Goal: Task Accomplishment & Management: Use online tool/utility

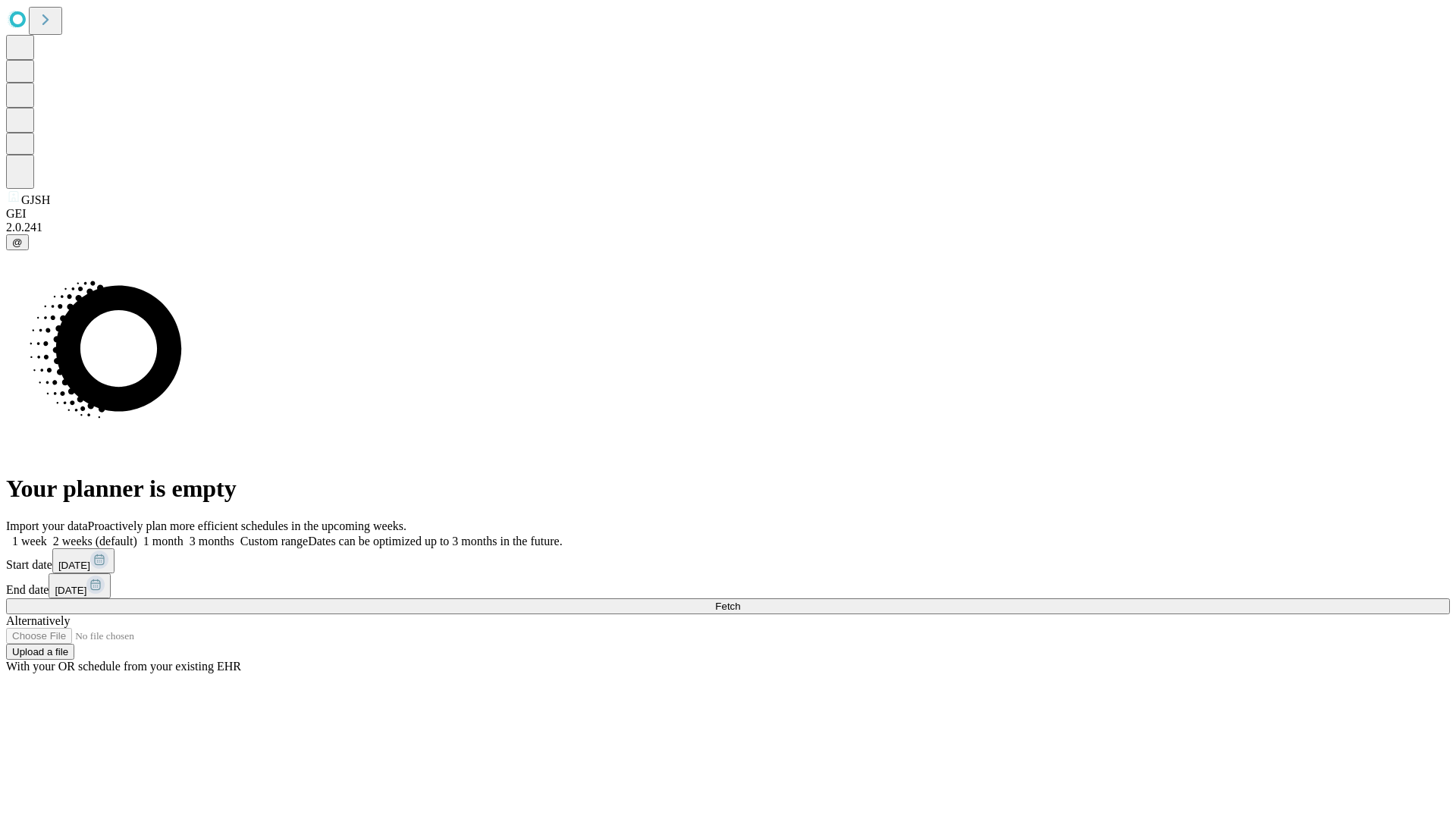
click at [183, 535] on label "1 month" at bounding box center [161, 541] width 47 height 13
click at [740, 601] on span "Fetch" at bounding box center [727, 607] width 25 height 11
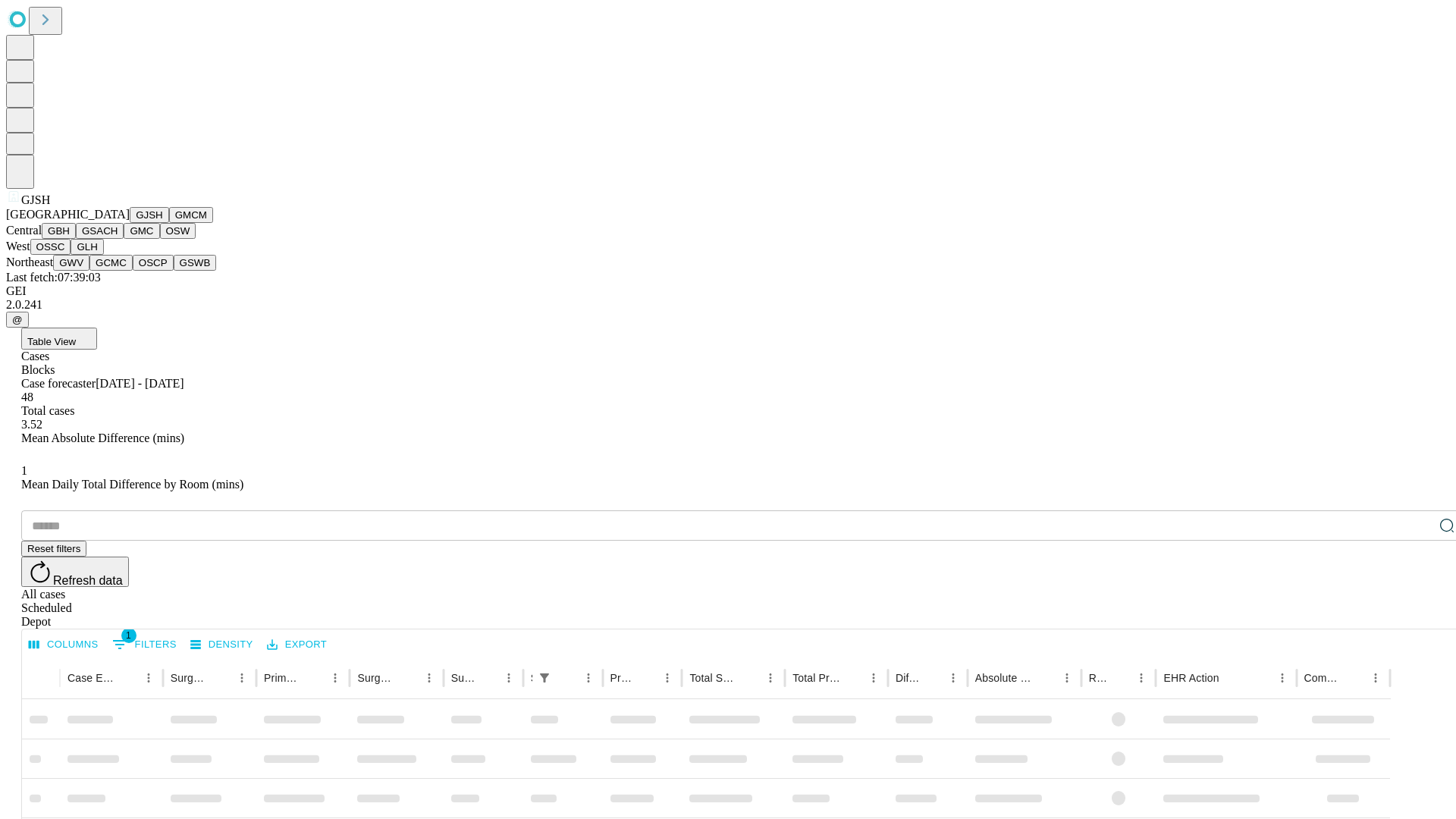
click at [169, 223] on button "GMCM" at bounding box center [191, 215] width 44 height 16
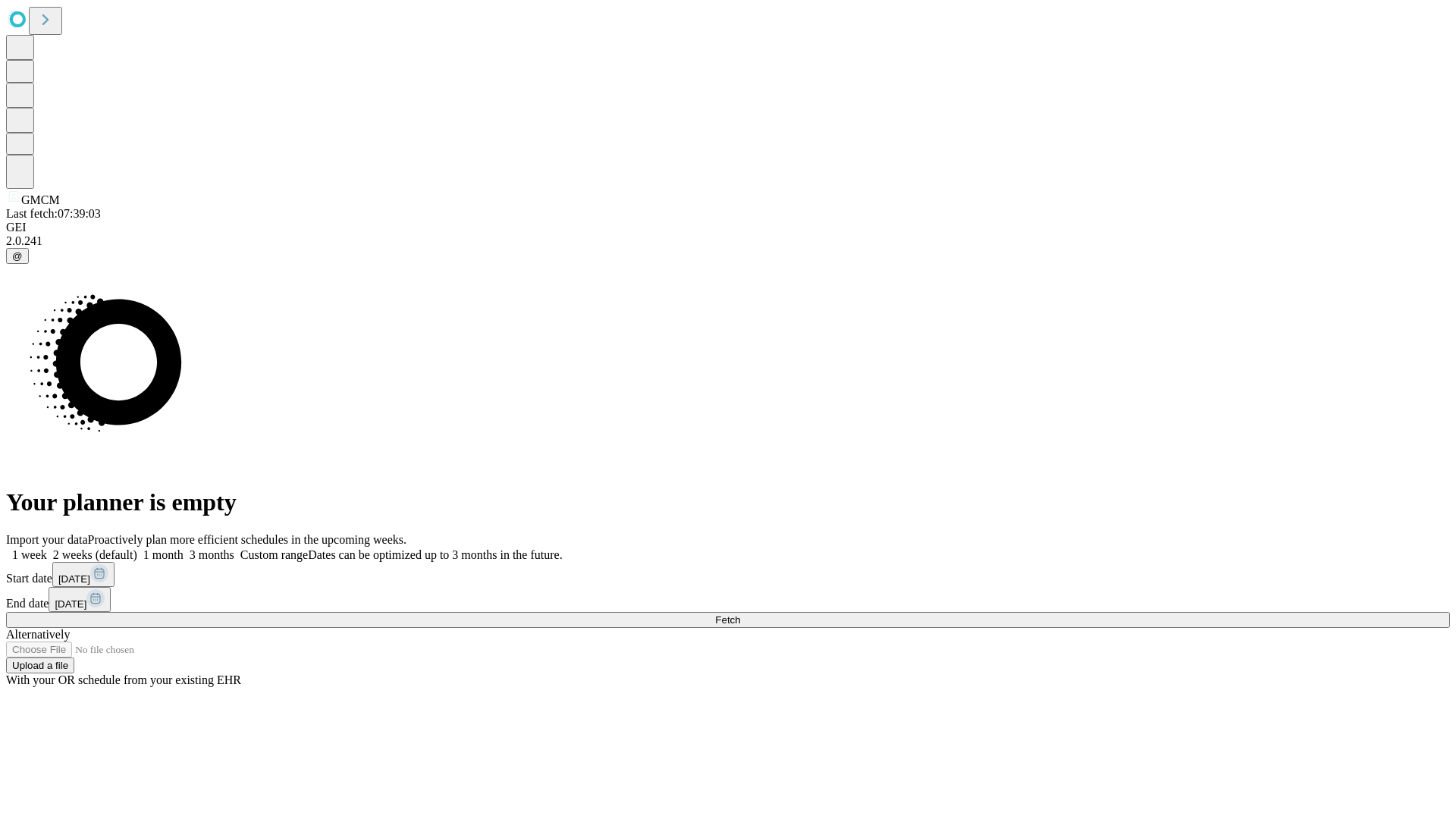
click at [183, 549] on label "1 month" at bounding box center [161, 555] width 47 height 13
click at [740, 615] on span "Fetch" at bounding box center [727, 620] width 25 height 11
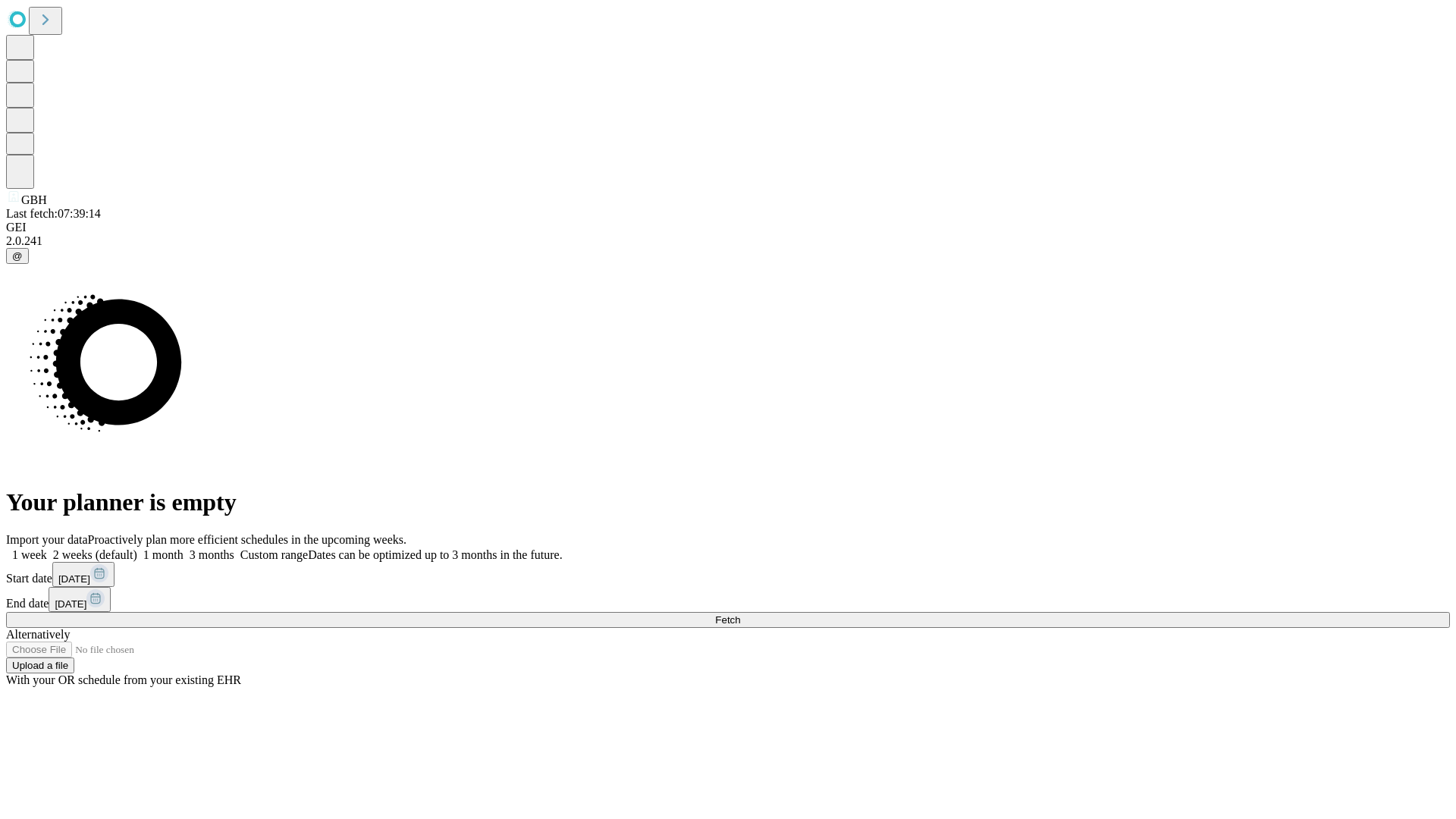
click at [183, 549] on label "1 month" at bounding box center [161, 555] width 47 height 13
click at [740, 615] on span "Fetch" at bounding box center [727, 620] width 25 height 11
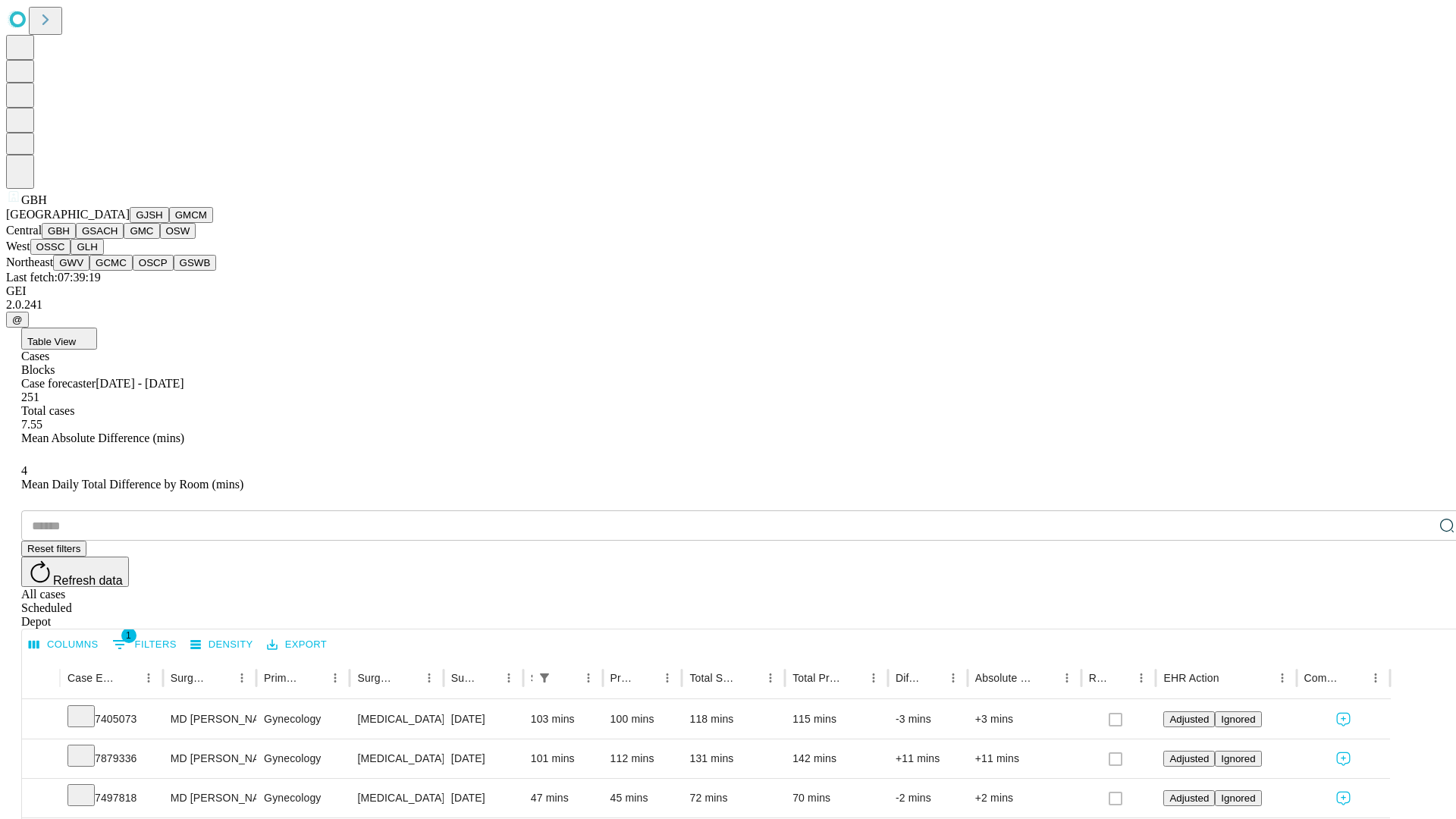
click at [117, 239] on button "GSACH" at bounding box center [99, 231] width 47 height 16
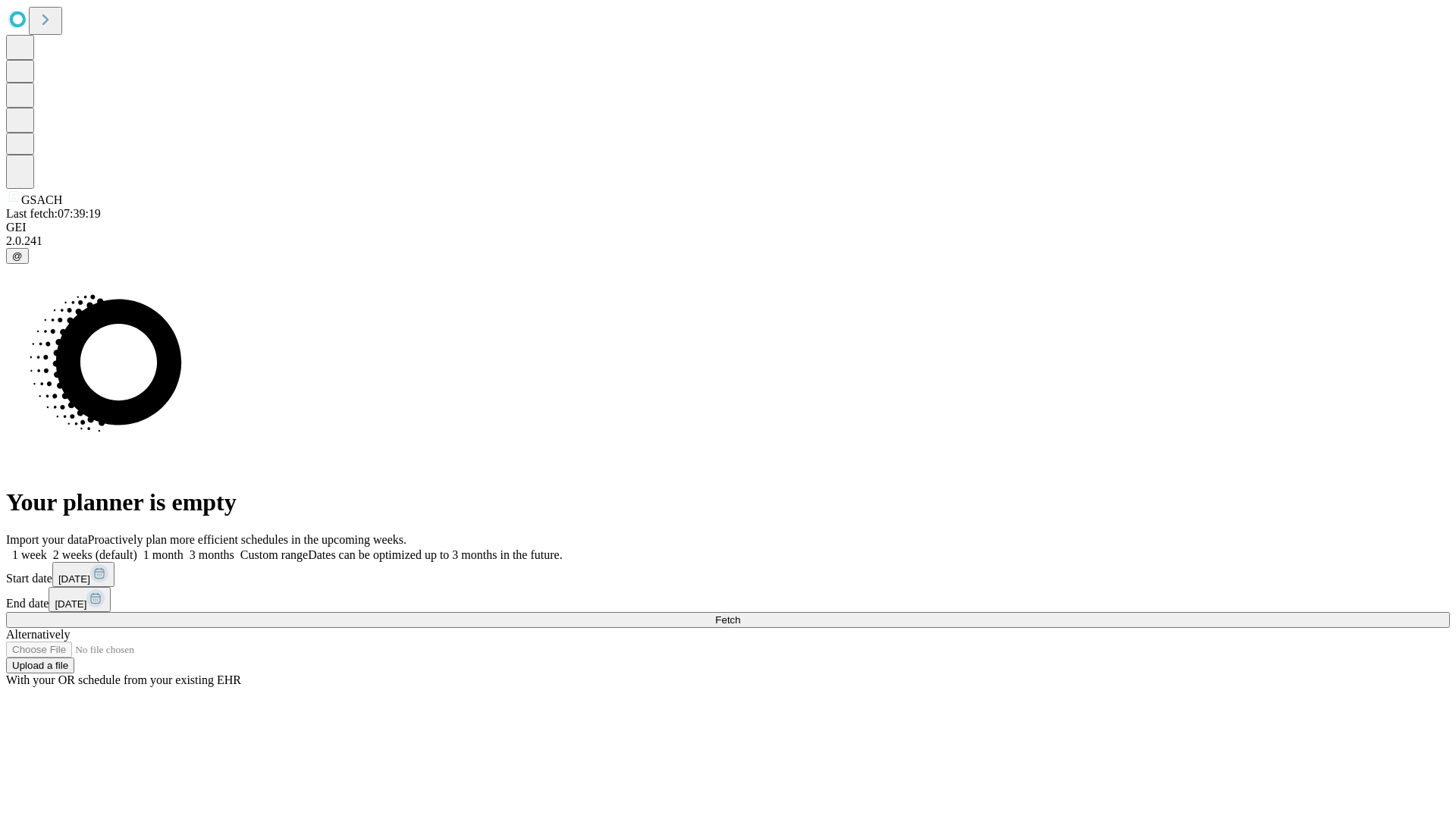
click at [183, 549] on label "1 month" at bounding box center [161, 555] width 47 height 13
click at [740, 615] on span "Fetch" at bounding box center [727, 620] width 25 height 11
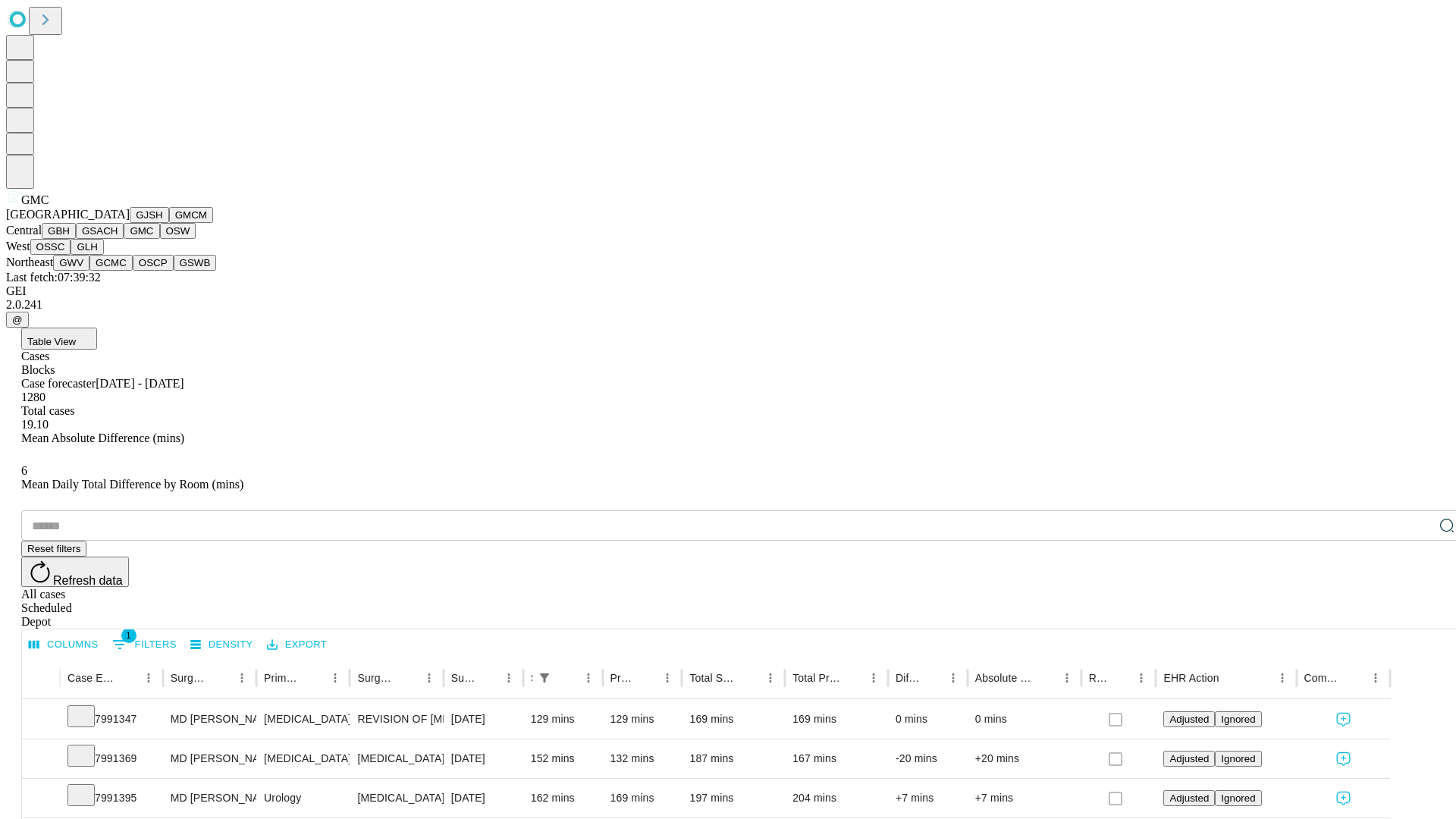
click at [160, 239] on button "OSW" at bounding box center [178, 231] width 36 height 16
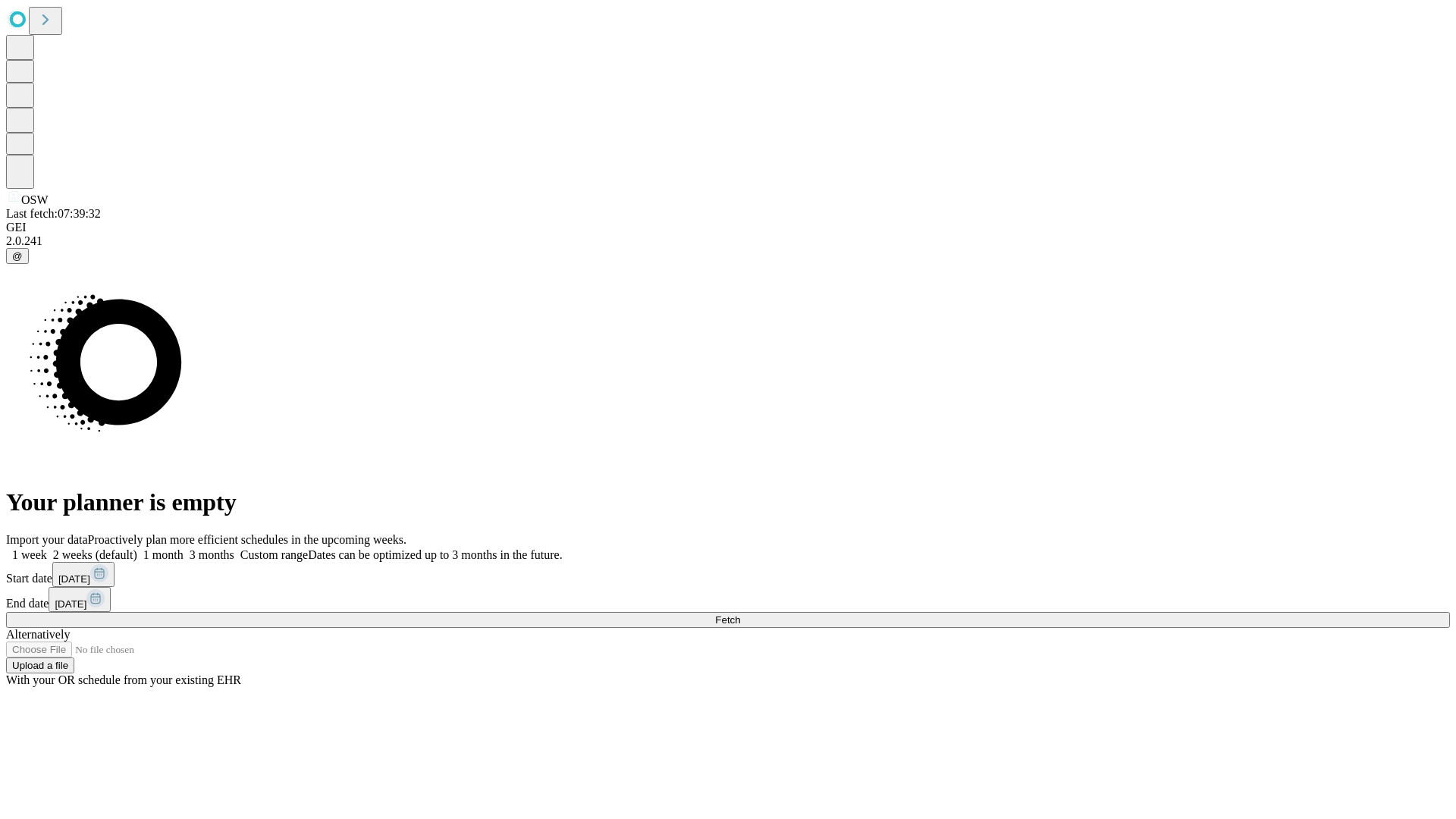
click at [740, 615] on span "Fetch" at bounding box center [727, 620] width 25 height 11
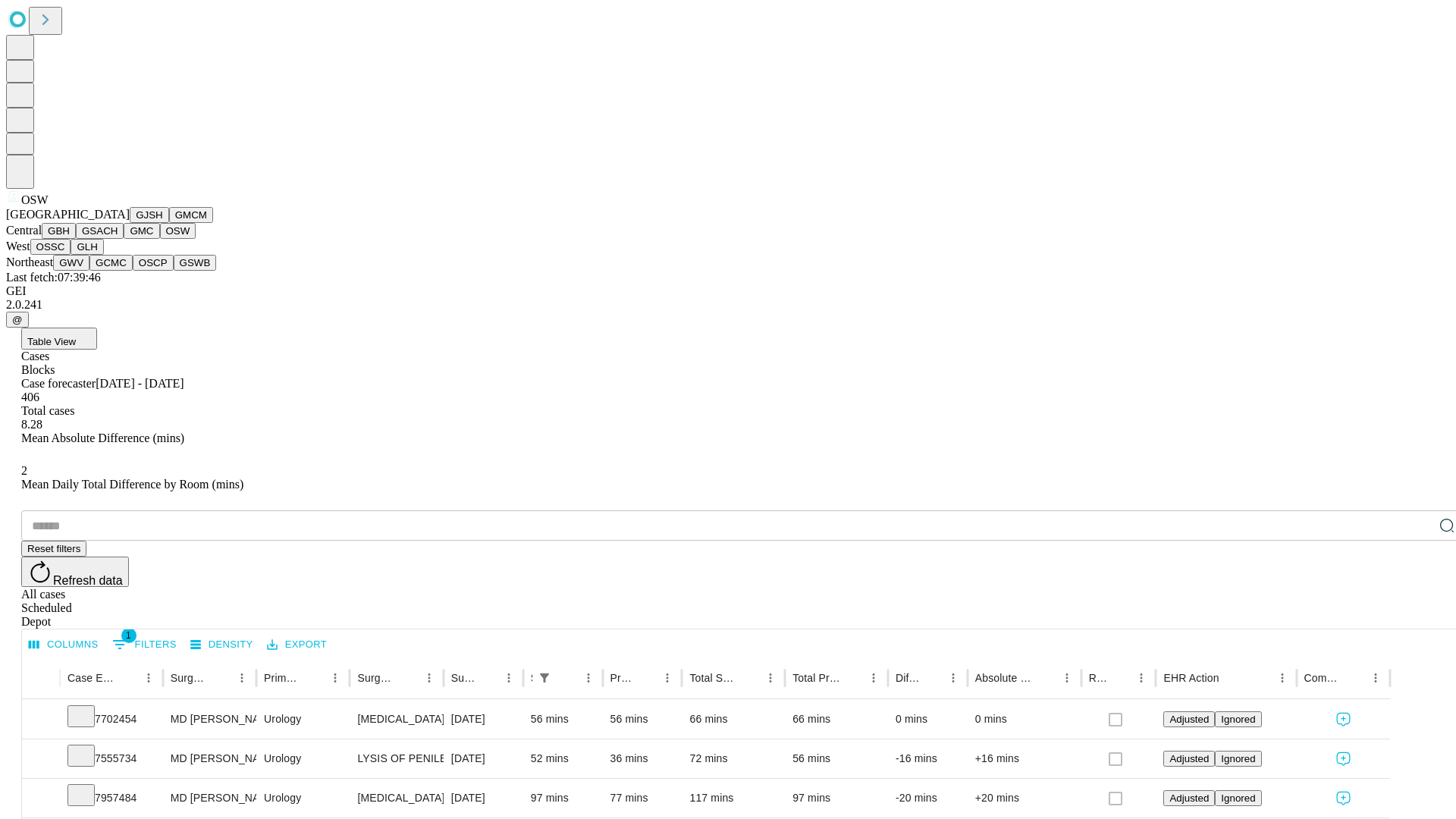
click at [72, 255] on button "OSSC" at bounding box center [51, 247] width 41 height 16
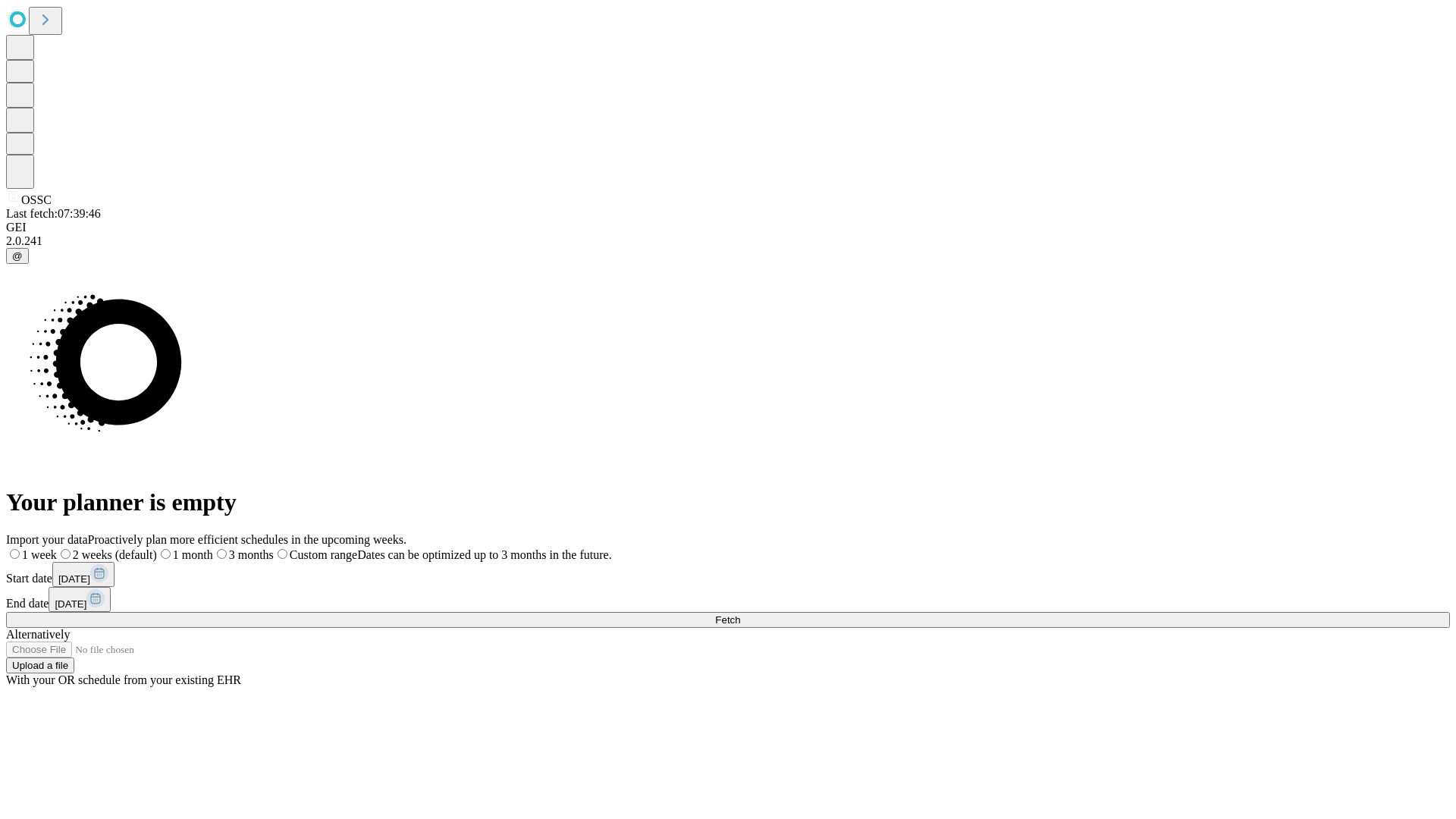
click at [213, 549] on label "1 month" at bounding box center [185, 555] width 56 height 13
click at [740, 615] on span "Fetch" at bounding box center [727, 620] width 25 height 11
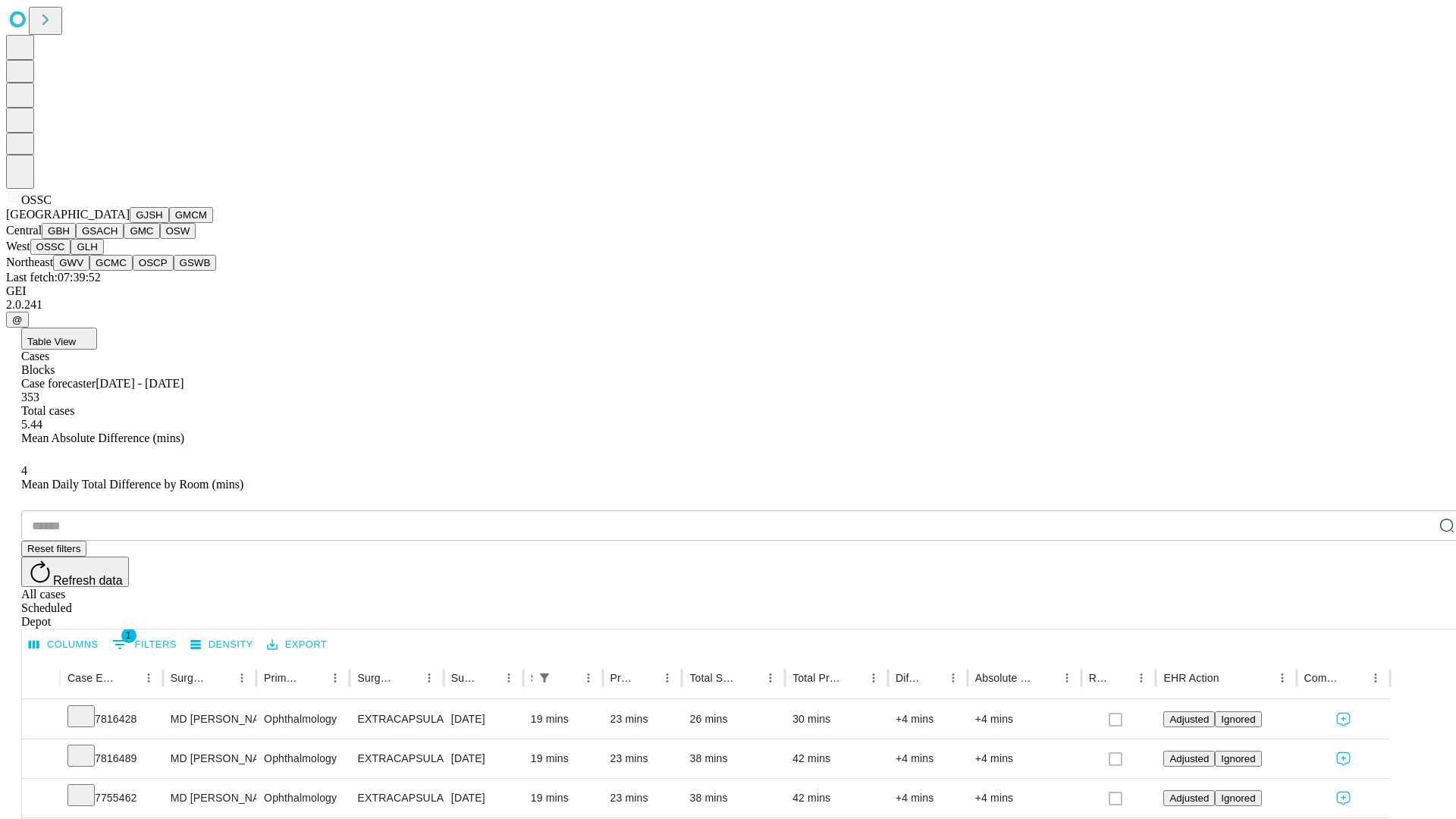
click at [103, 255] on button "GLH" at bounding box center [87, 247] width 33 height 16
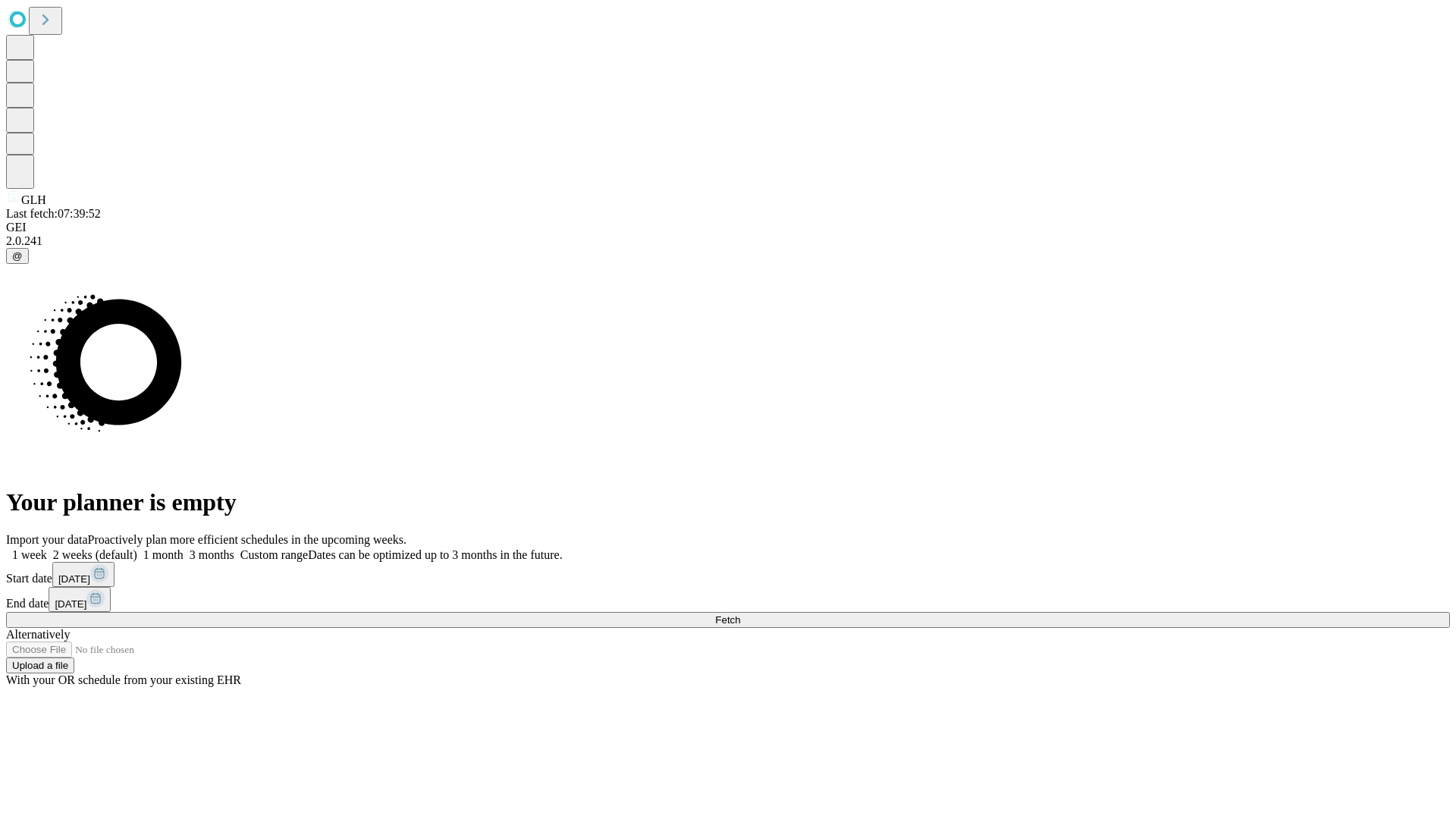
click at [740, 615] on span "Fetch" at bounding box center [727, 620] width 25 height 11
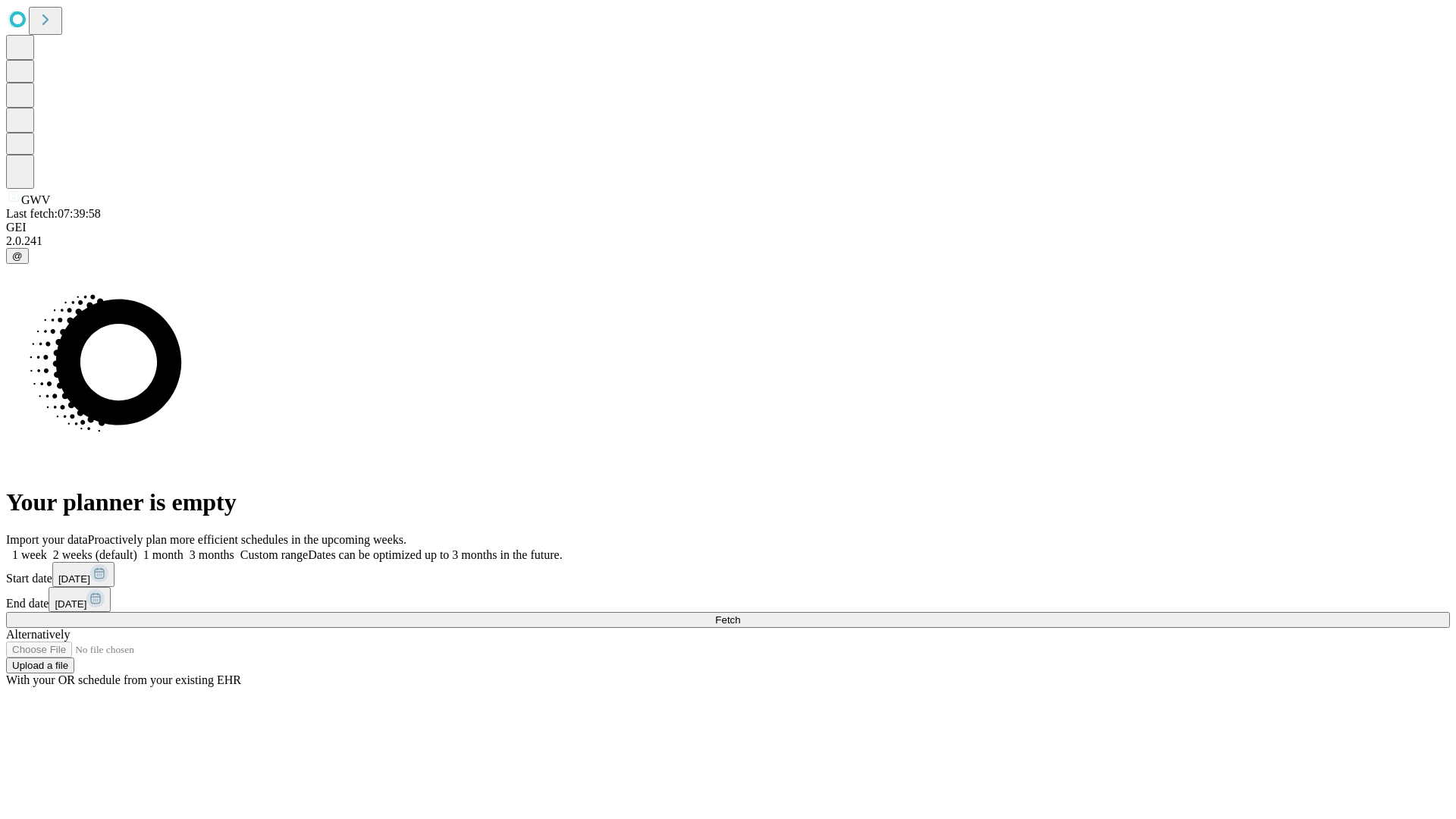
click at [183, 549] on label "1 month" at bounding box center [161, 555] width 47 height 13
click at [740, 615] on span "Fetch" at bounding box center [727, 620] width 25 height 11
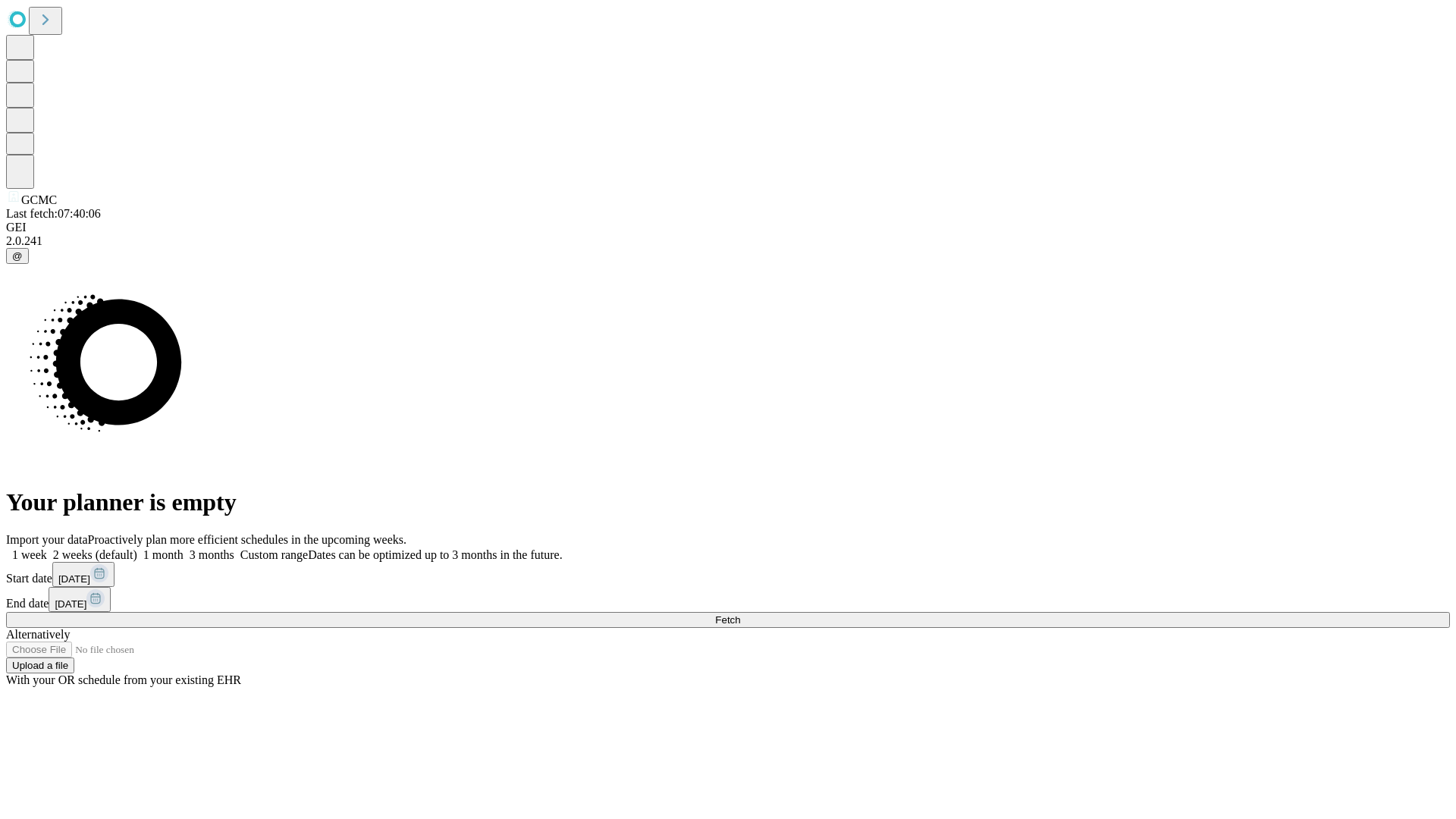
click at [183, 549] on label "1 month" at bounding box center [161, 555] width 47 height 13
click at [740, 615] on span "Fetch" at bounding box center [727, 620] width 25 height 11
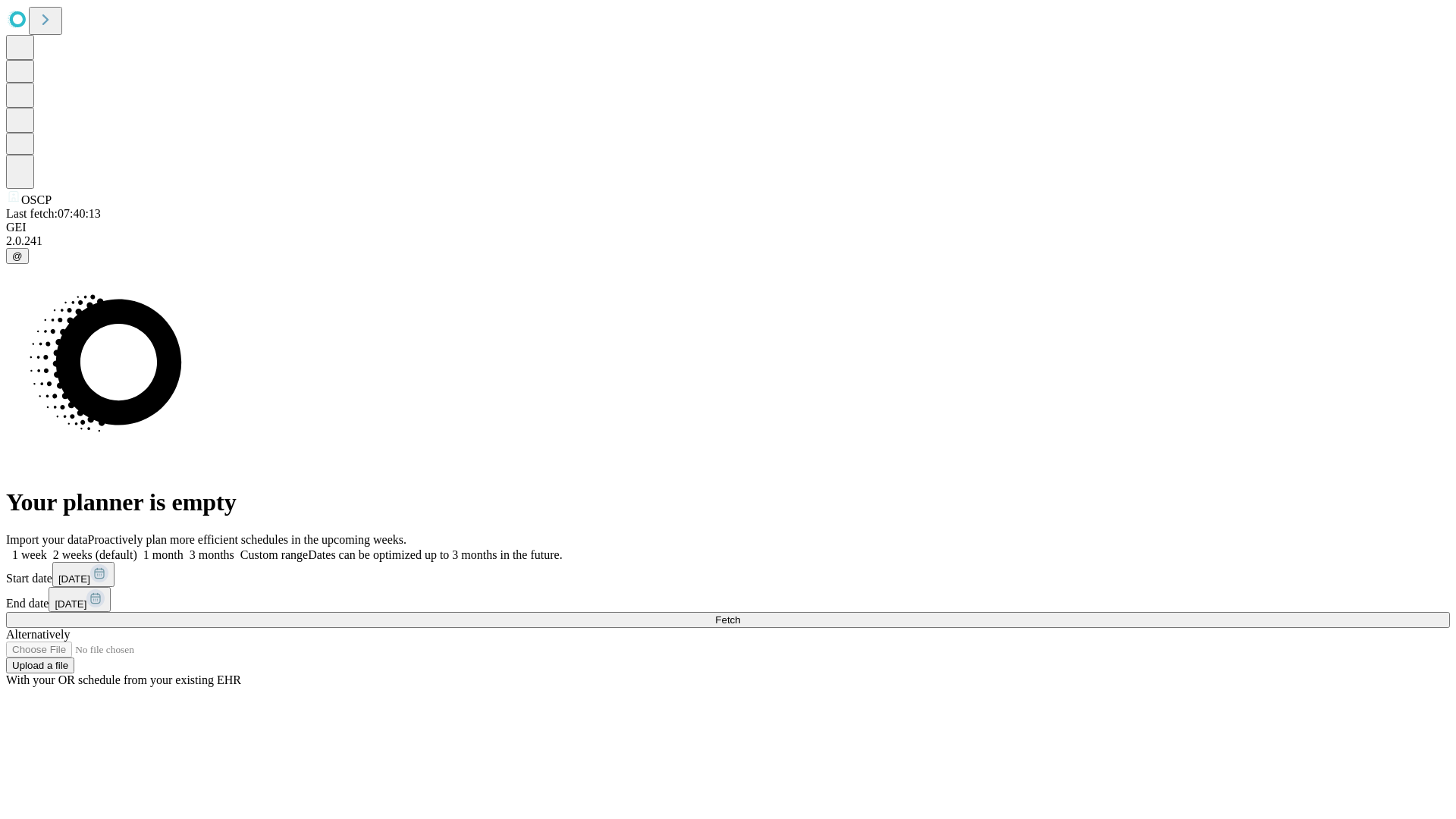
click at [740, 615] on span "Fetch" at bounding box center [727, 620] width 25 height 11
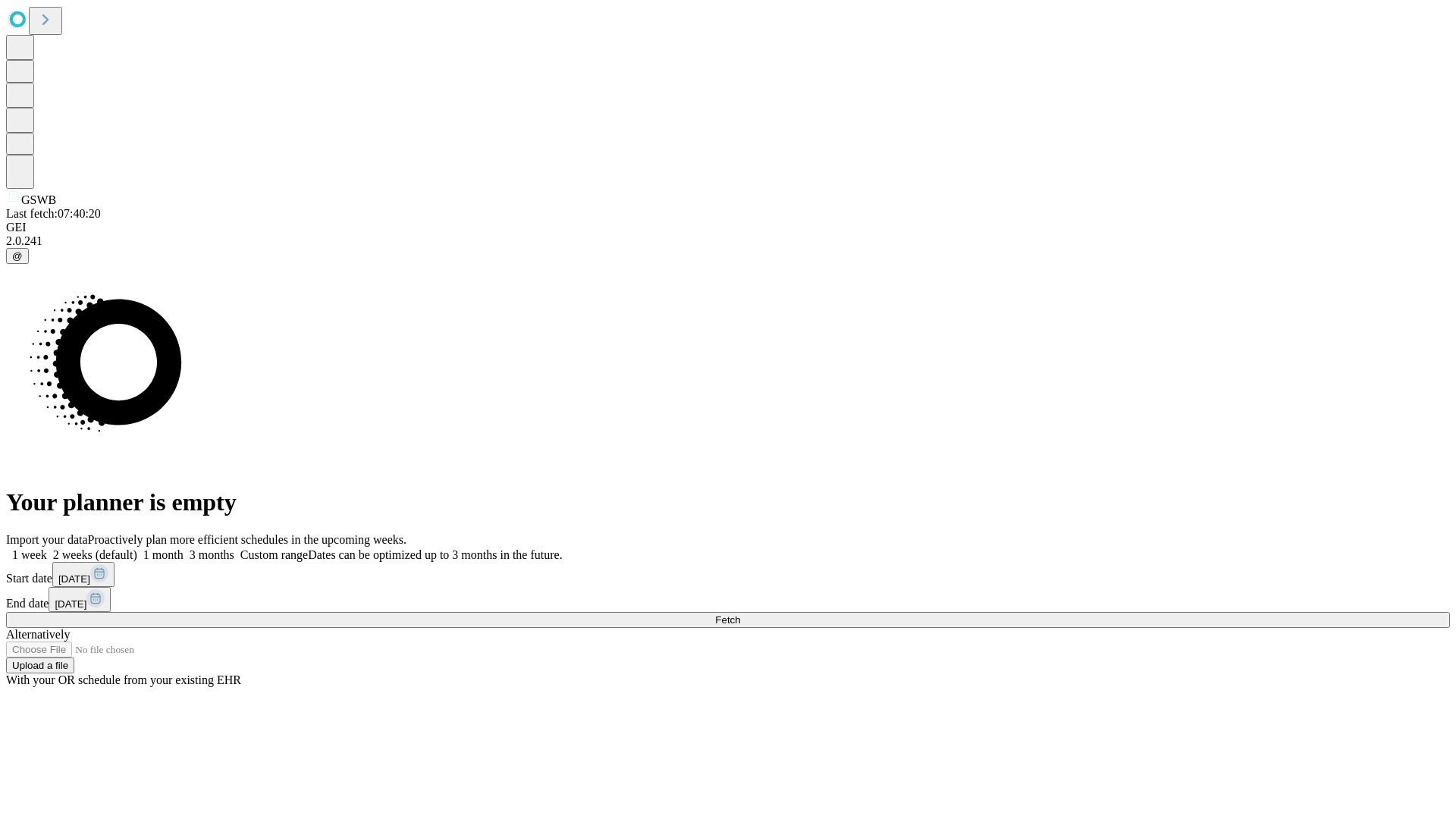
click at [183, 549] on label "1 month" at bounding box center [161, 555] width 47 height 13
click at [740, 615] on span "Fetch" at bounding box center [727, 620] width 25 height 11
